Goal: Transaction & Acquisition: Subscribe to service/newsletter

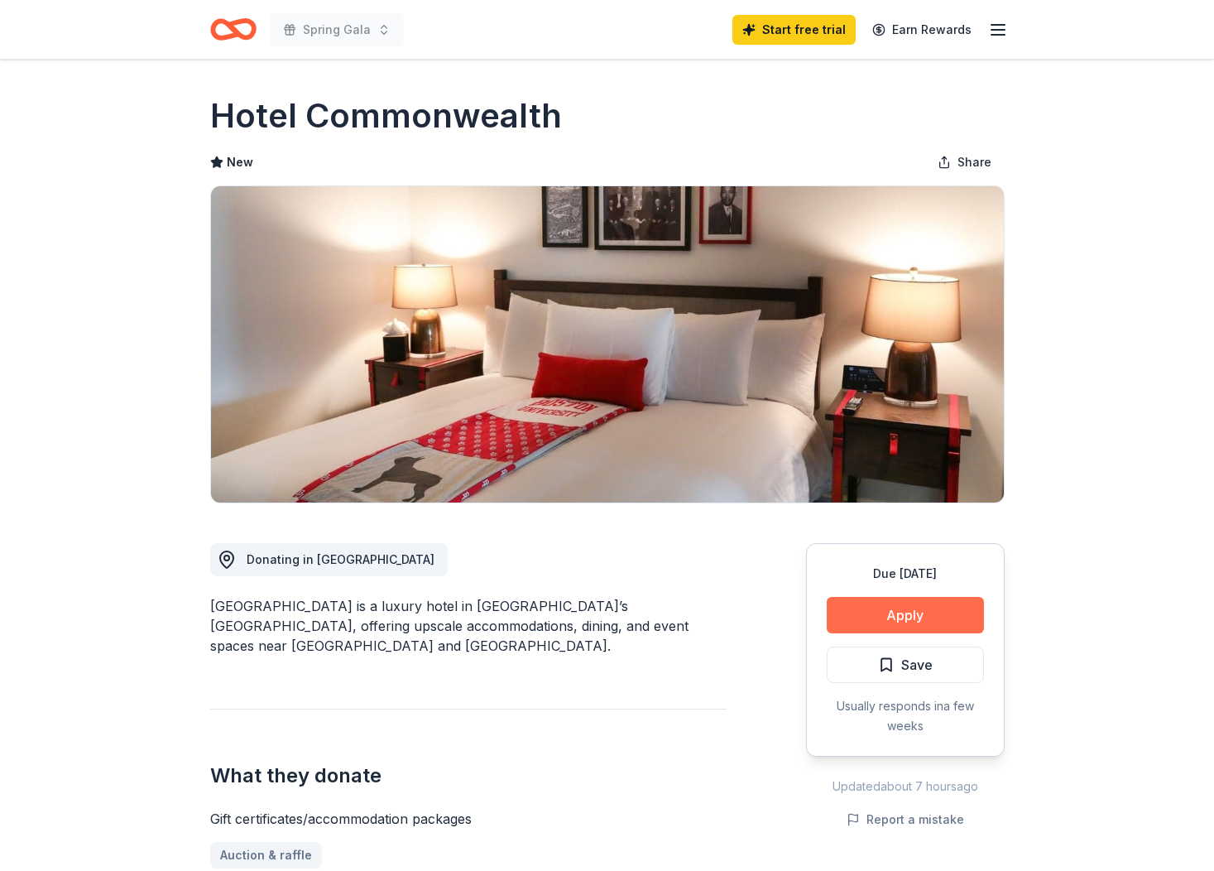
click at [921, 603] on button "Apply" at bounding box center [905, 615] width 157 height 36
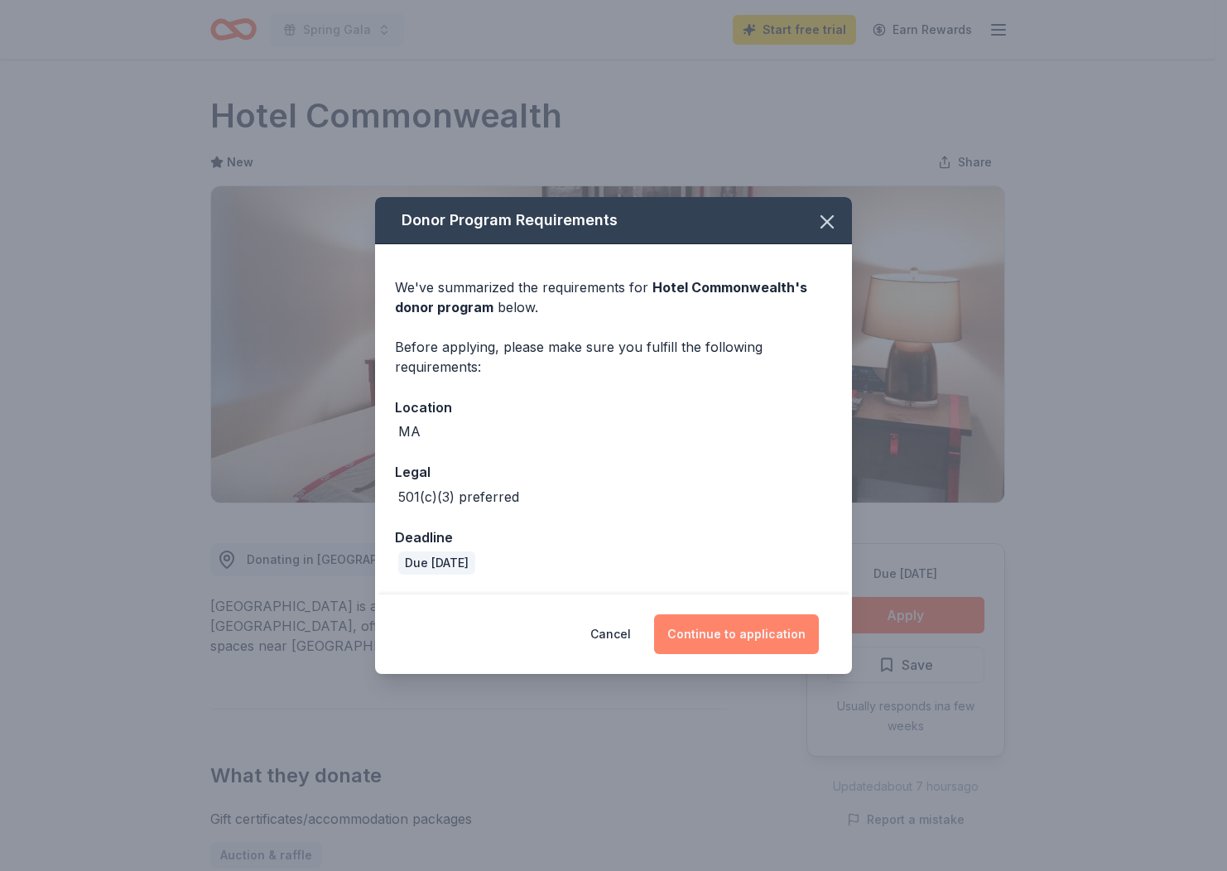
click at [762, 634] on button "Continue to application" at bounding box center [736, 634] width 165 height 40
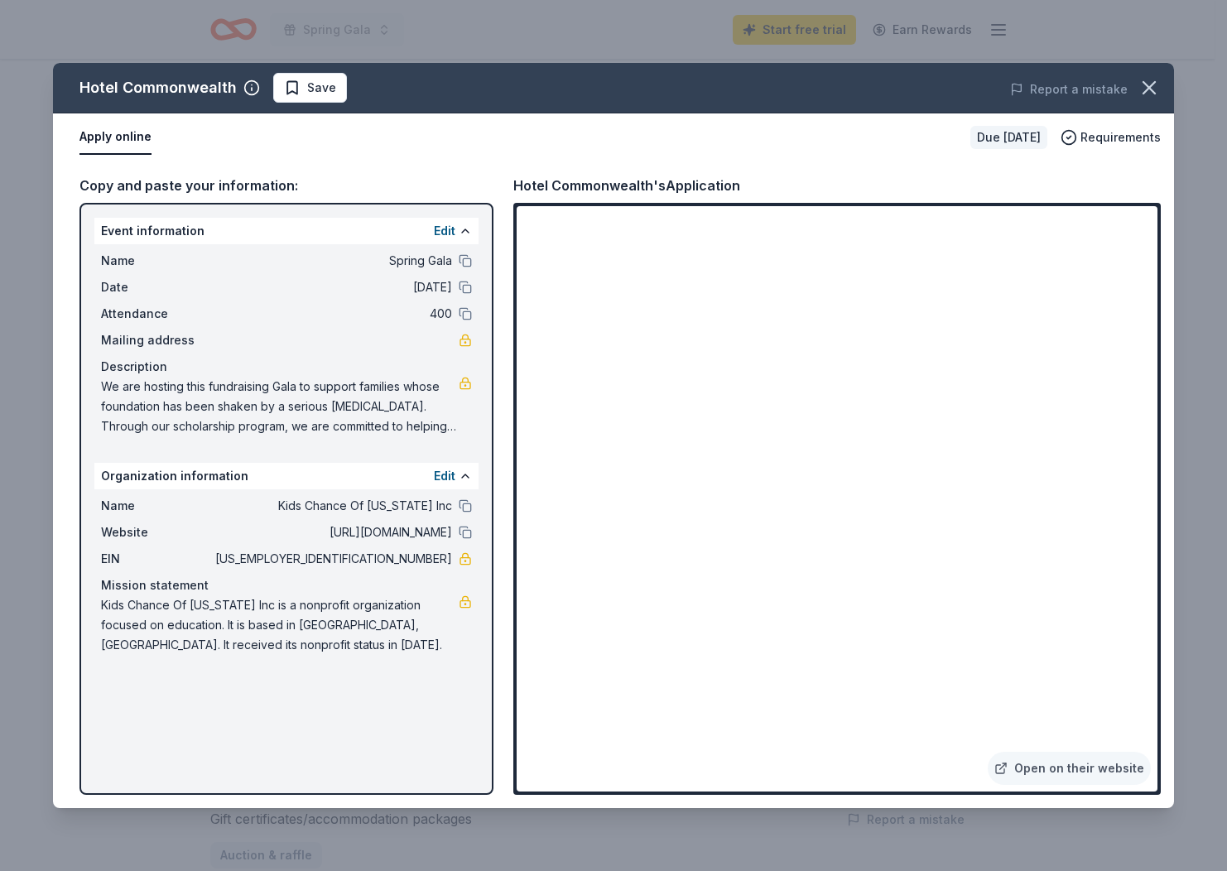
drag, startPoint x: 391, startPoint y: 561, endPoint x: 458, endPoint y: 561, distance: 67.1
click at [458, 561] on div "EIN [US_EMPLOYER_IDENTIFICATION_NUMBER]" at bounding box center [286, 559] width 371 height 20
click at [1145, 79] on icon "button" at bounding box center [1148, 87] width 23 height 23
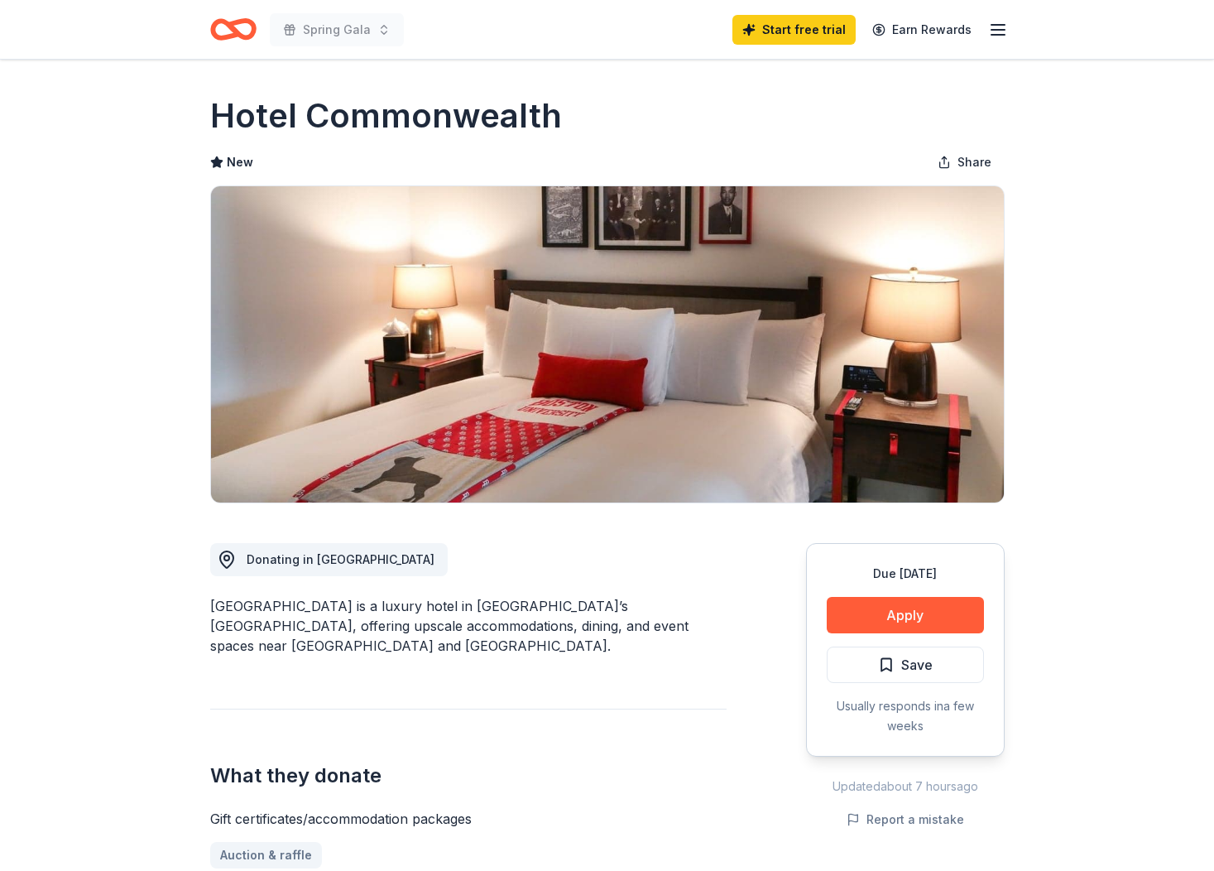
click at [228, 28] on icon "Home" at bounding box center [233, 29] width 46 height 39
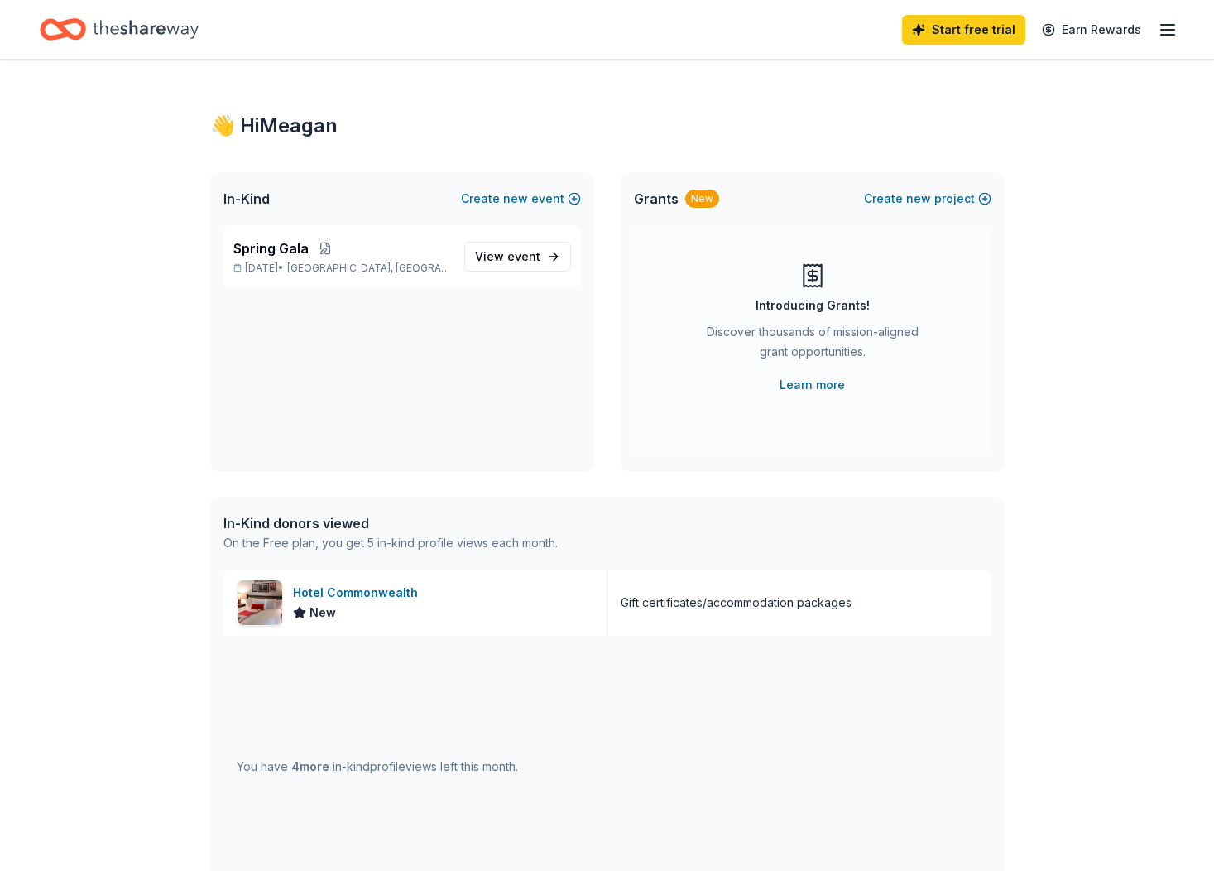
click at [106, 31] on icon "Home" at bounding box center [146, 29] width 106 height 34
click at [283, 245] on span "Spring Gala" at bounding box center [270, 248] width 75 height 20
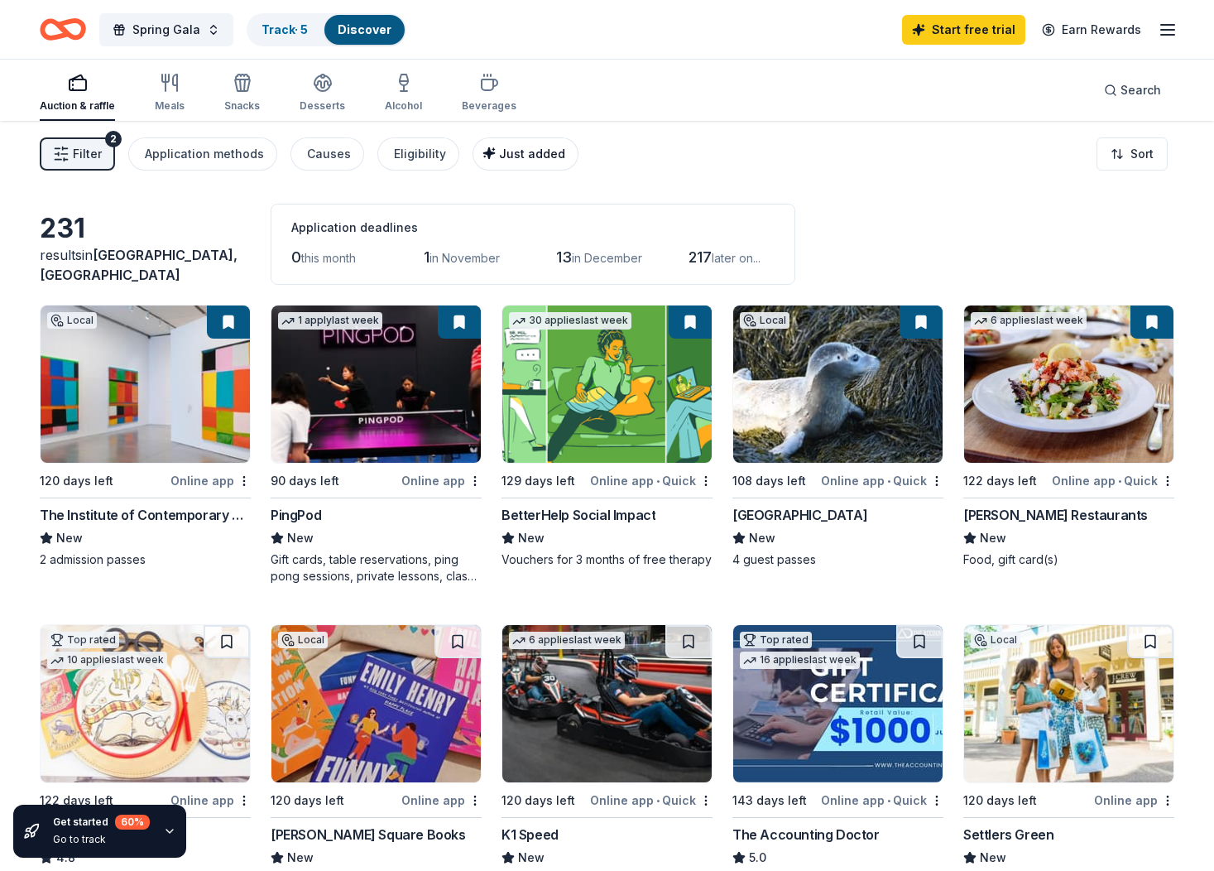
click at [518, 151] on span "Just added" at bounding box center [532, 154] width 66 height 14
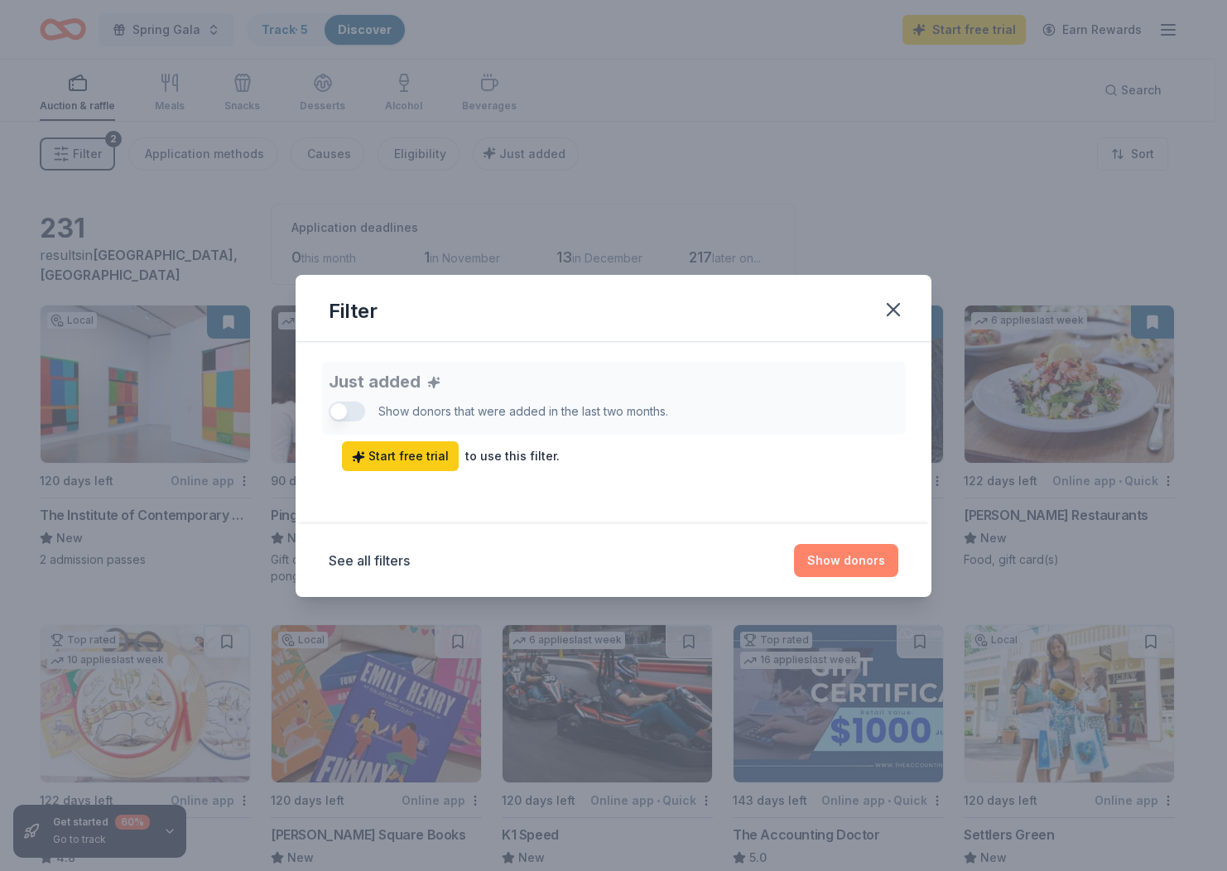
click at [839, 564] on button "Show donors" at bounding box center [846, 560] width 104 height 33
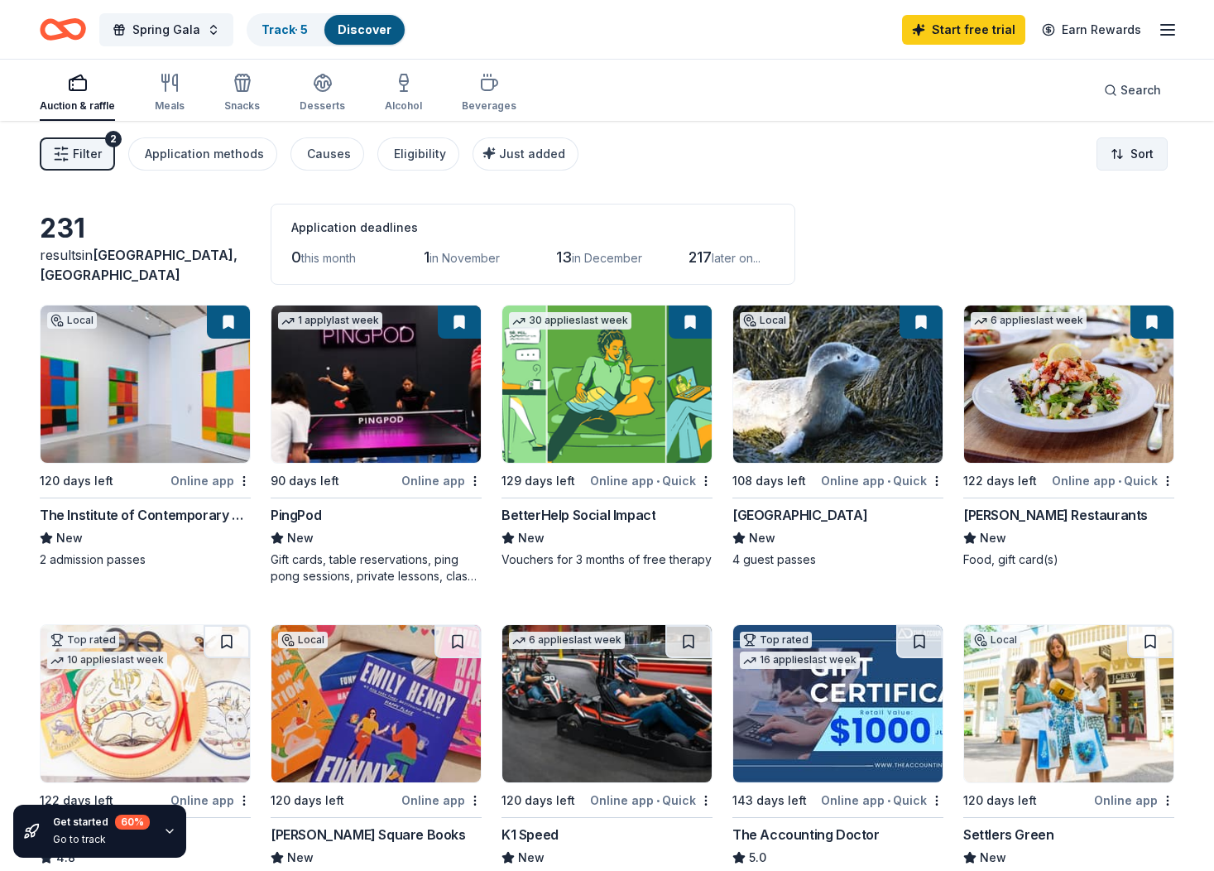
click at [1124, 146] on html "Spring Gala Track · 5 Discover Start free trial Earn Rewards Auction & raffle M…" at bounding box center [607, 435] width 1214 height 871
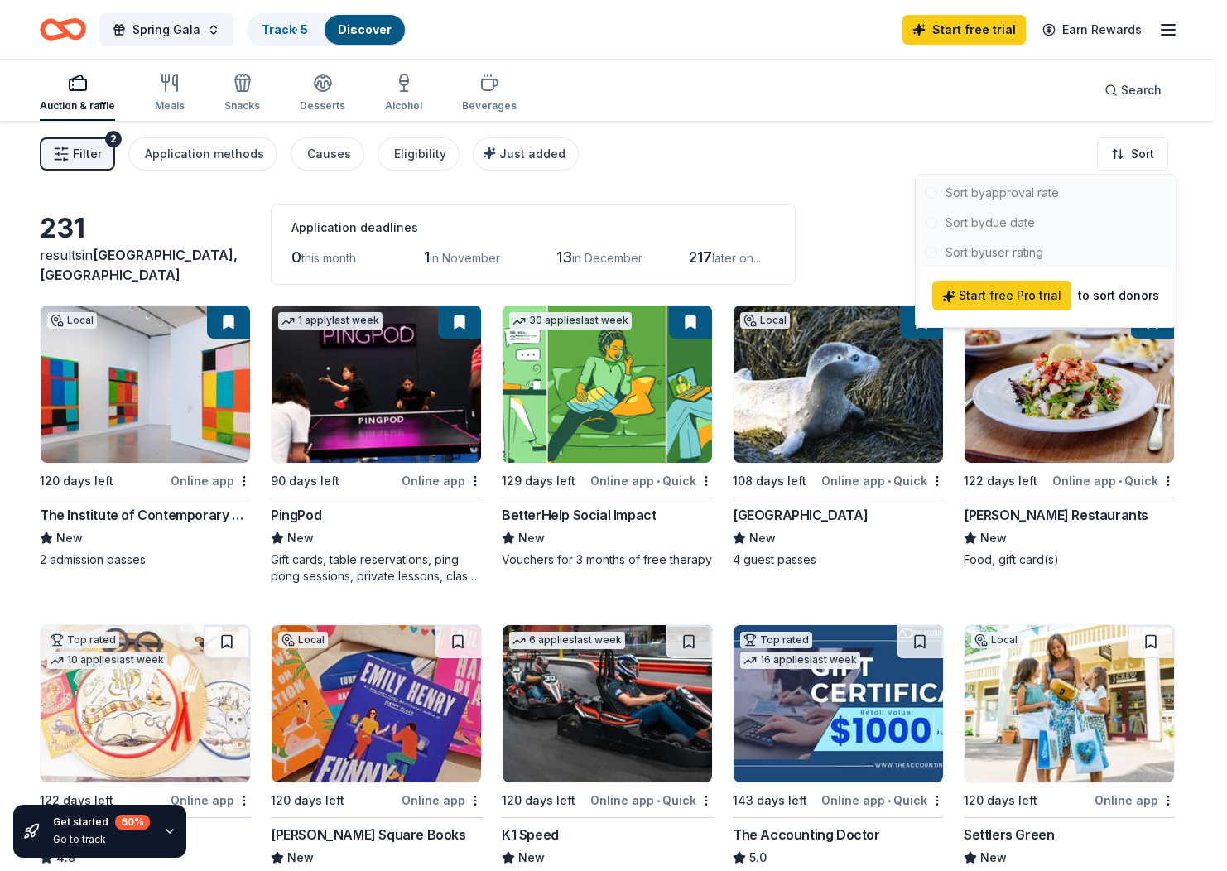
click at [999, 248] on div at bounding box center [1045, 222] width 253 height 89
click at [848, 154] on html "Spring Gala Track · 5 Discover Start free trial Earn Rewards Auction & raffle M…" at bounding box center [613, 435] width 1227 height 871
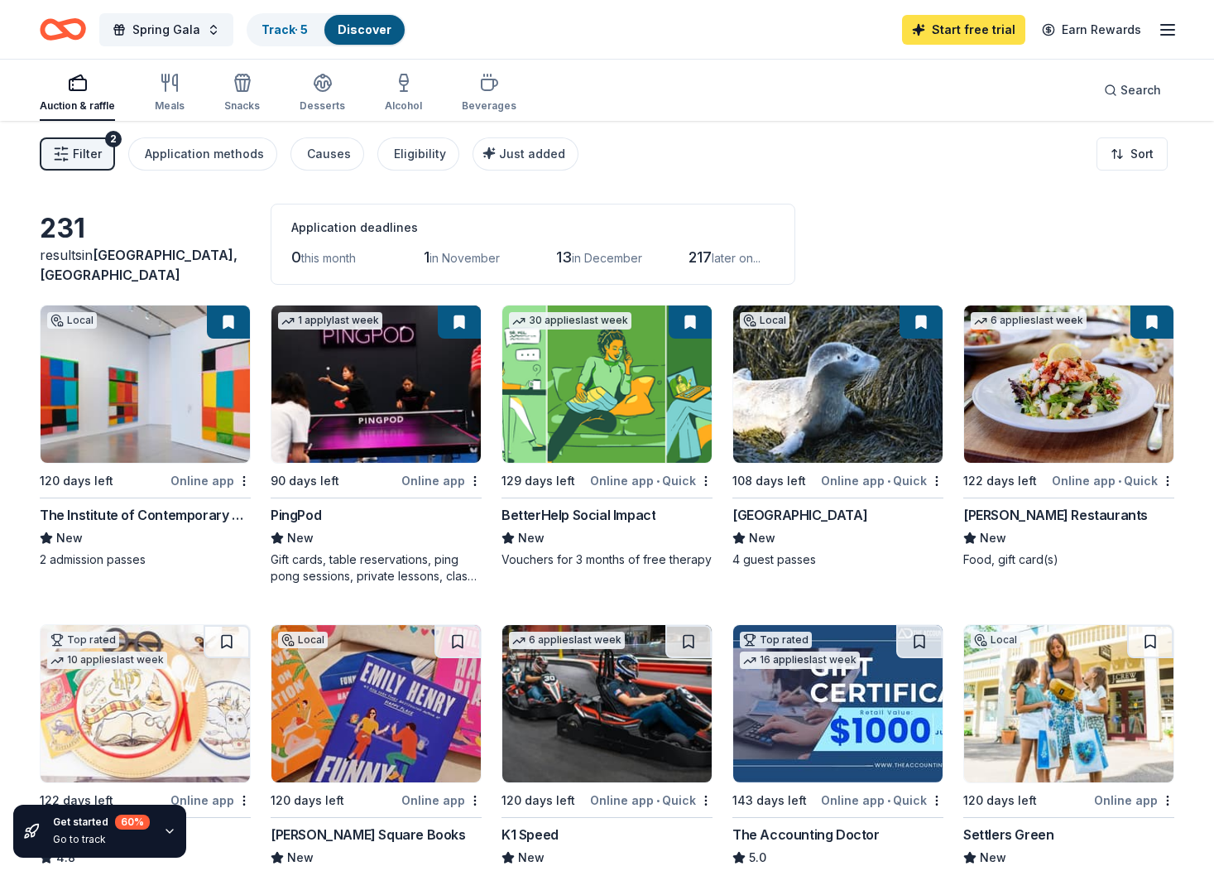
click at [956, 22] on link "Start free trial" at bounding box center [963, 30] width 123 height 30
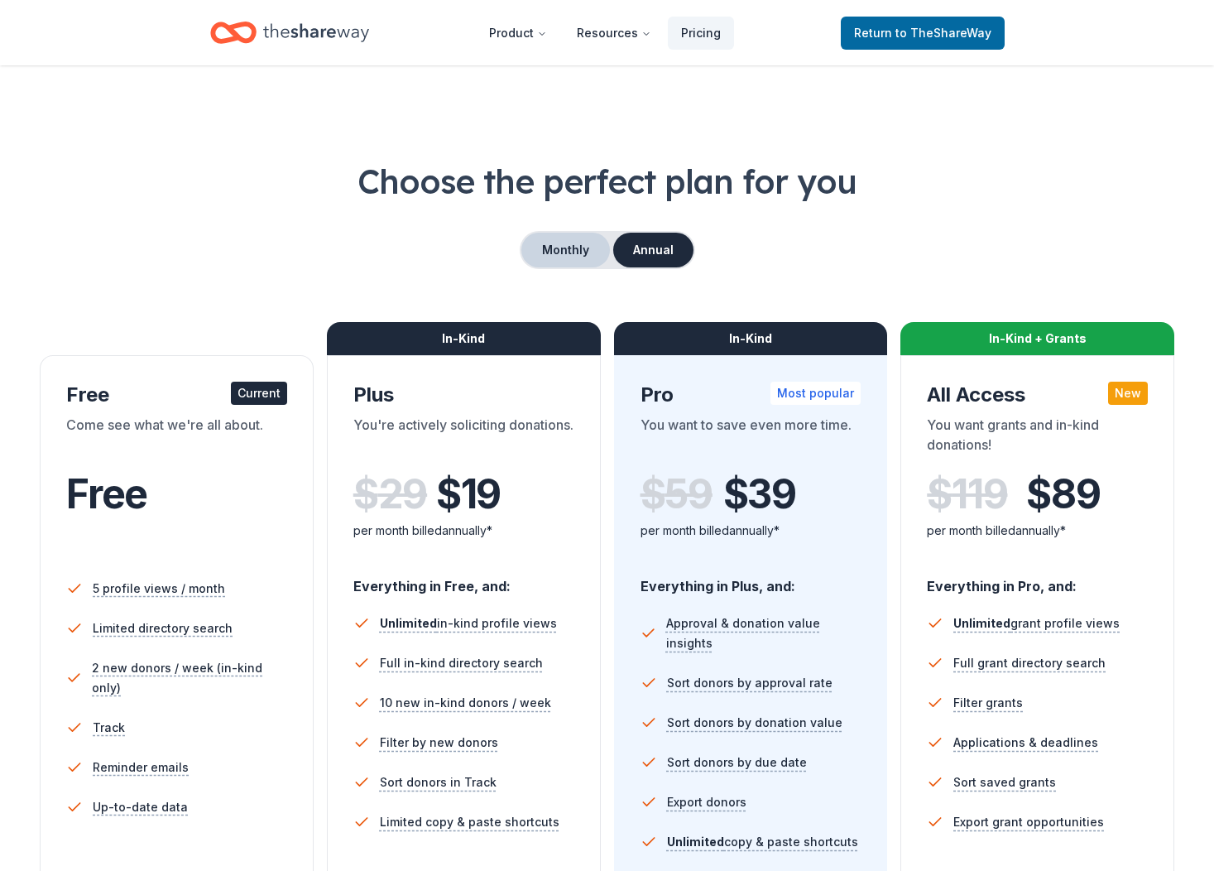
click at [557, 256] on button "Monthly" at bounding box center [566, 250] width 89 height 35
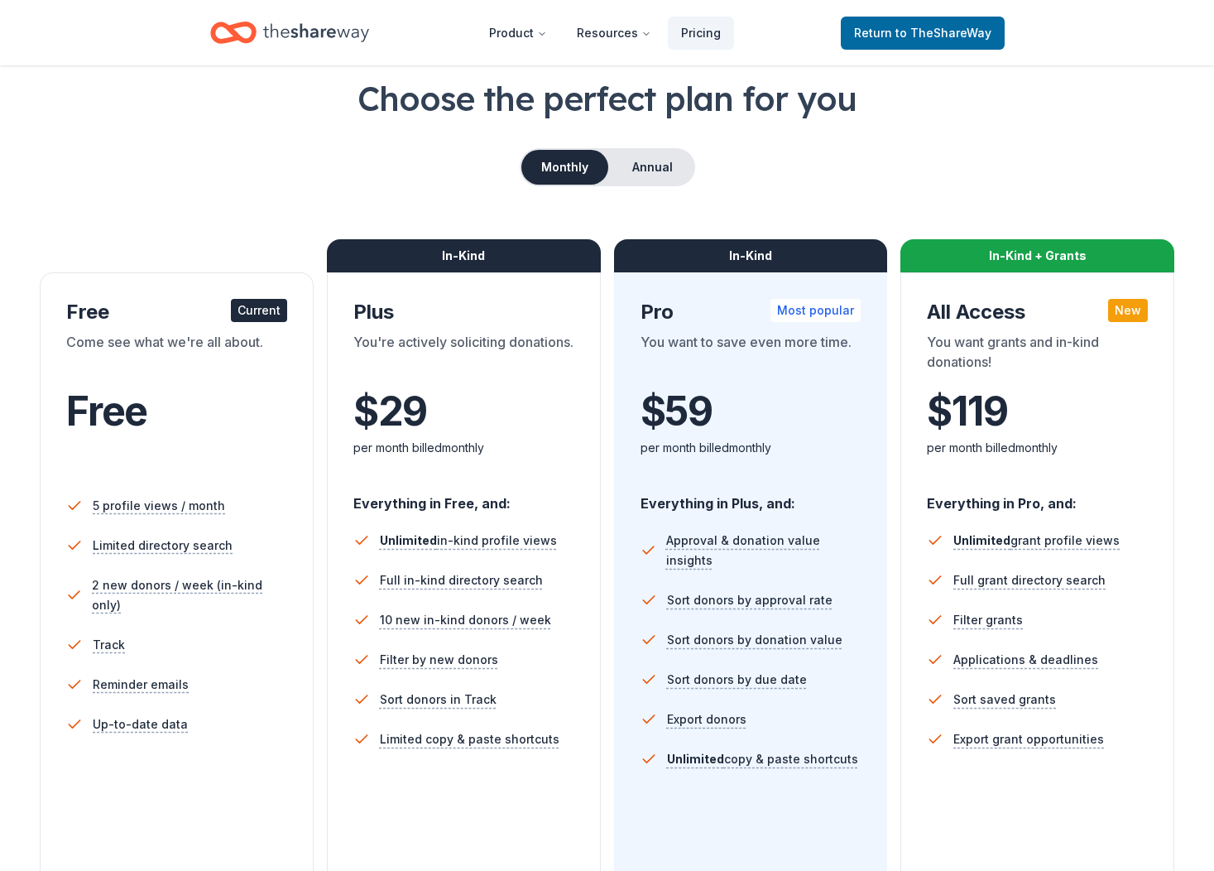
scroll to position [248, 0]
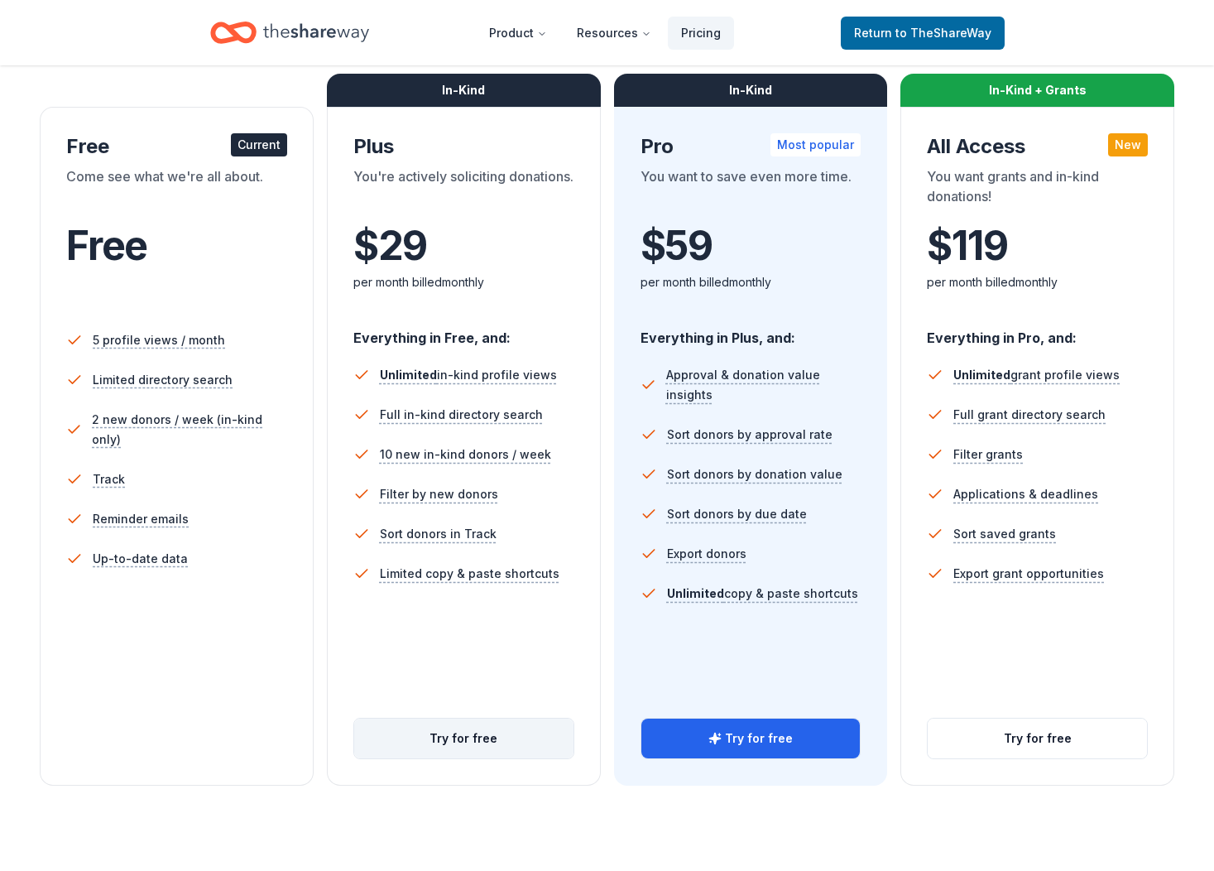
drag, startPoint x: 449, startPoint y: 750, endPoint x: 449, endPoint y: 740, distance: 9.9
click at [449, 743] on button "Try for free" at bounding box center [463, 739] width 219 height 40
